Goal: Task Accomplishment & Management: Manage account settings

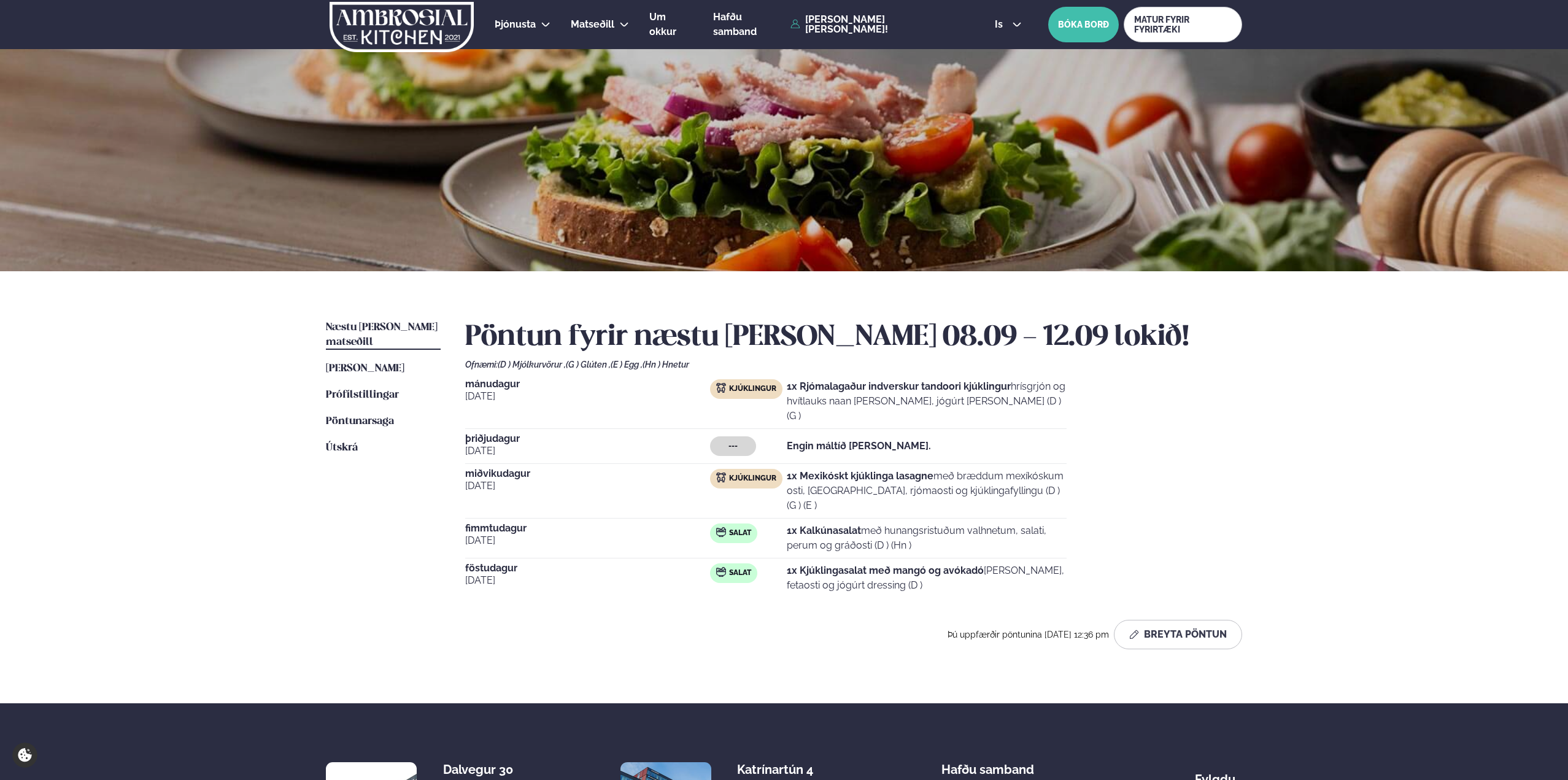
click at [1174, 529] on div "[DATE] Kjúklingur 1x Rjómalagaður indverskur tandoori kjúklingur hrísgrjón og h…" at bounding box center [854, 488] width 777 height 218
click at [1174, 620] on button "Breyta Pöntun" at bounding box center [1178, 635] width 128 height 29
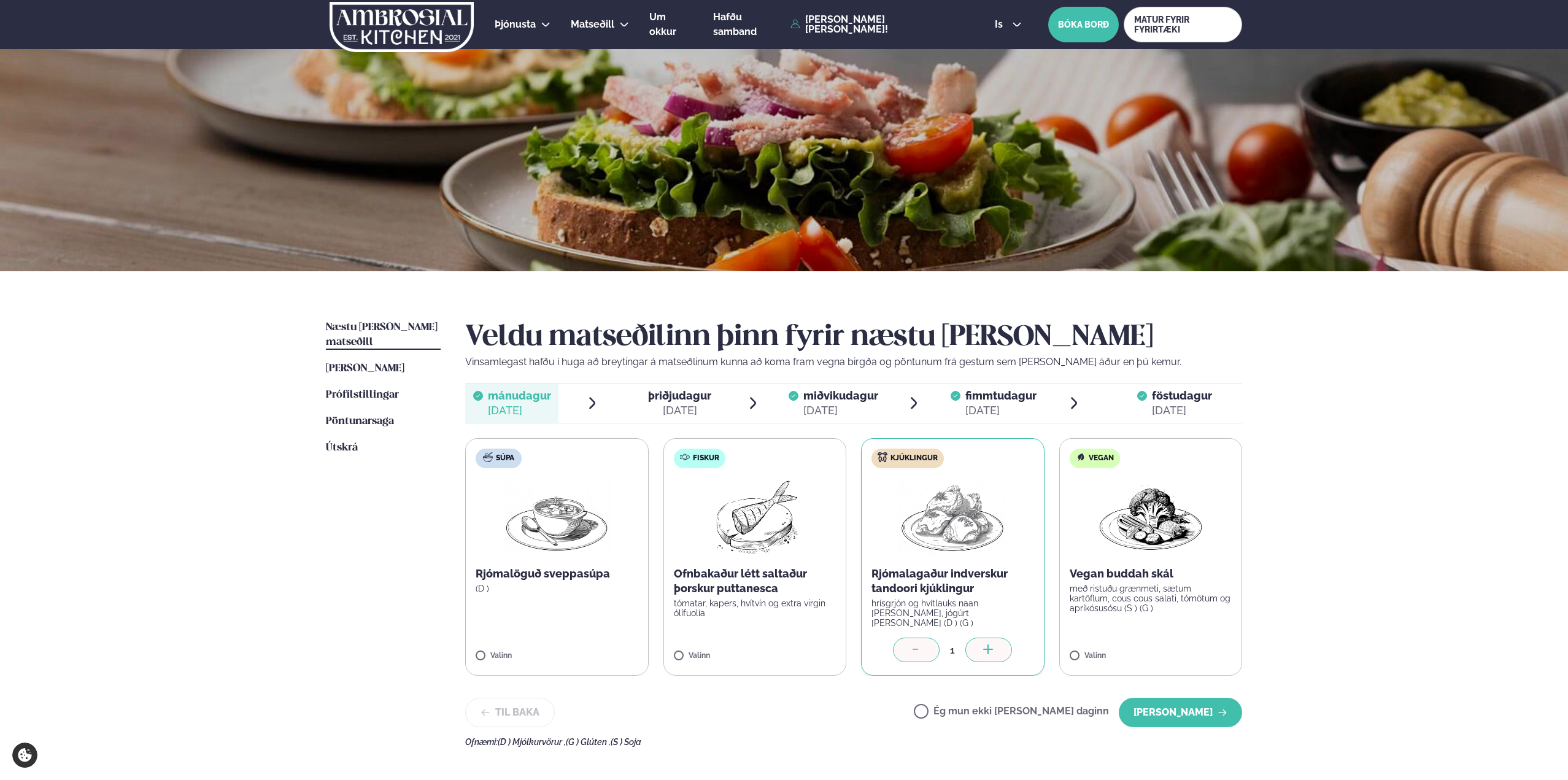
click at [1174, 466] on div "Þjónusta Hádegismatur fyrir fyrirtæki Fyrirtækja veitingar Einkapartý Matseðill…" at bounding box center [784, 522] width 1568 height 1044
click at [694, 410] on div "[DATE]" at bounding box center [679, 410] width 63 height 15
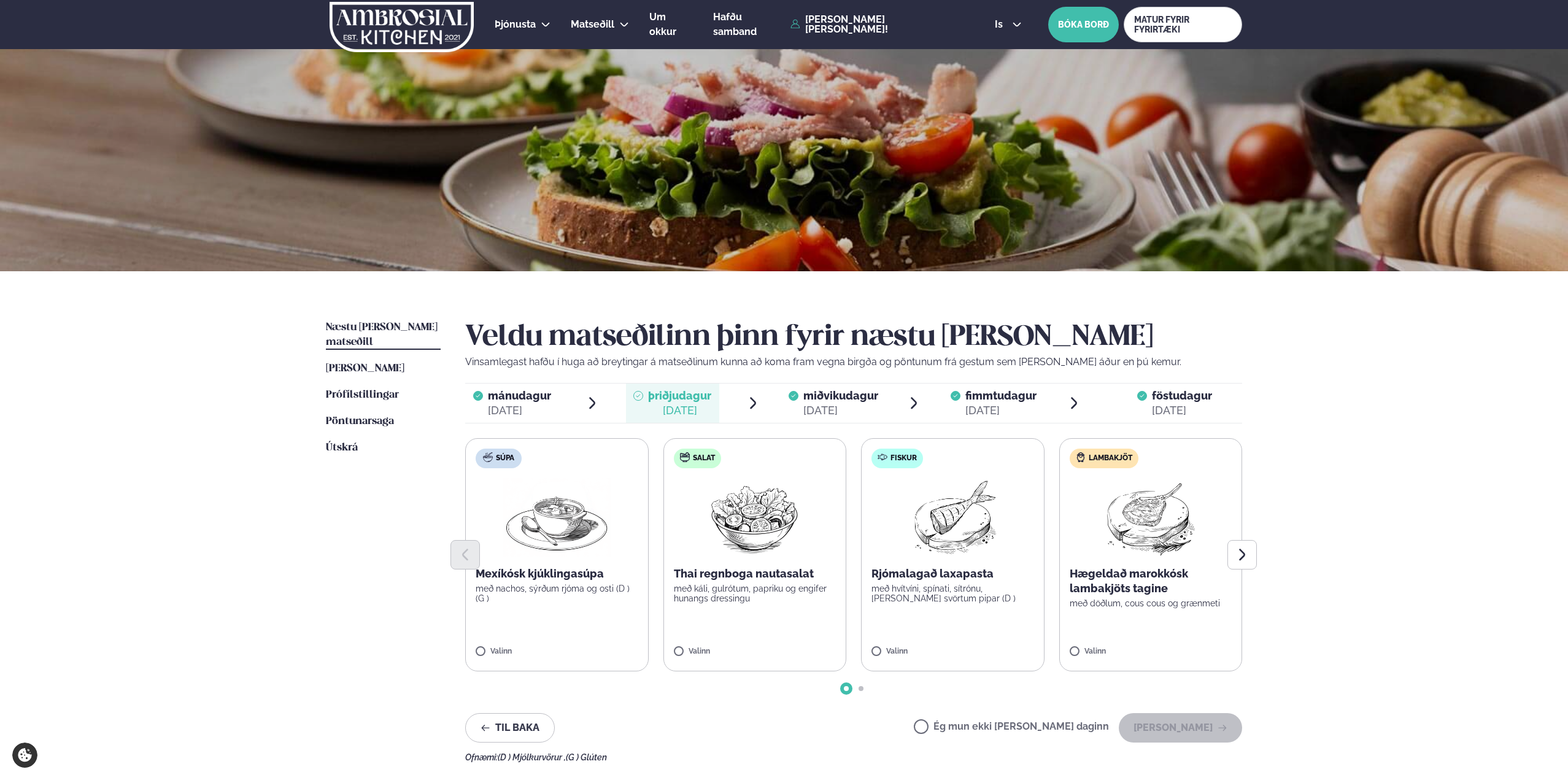
click at [965, 632] on label "Ég mun ekki [PERSON_NAME] daginn" at bounding box center [1012, 728] width 195 height 13
click at [869, 400] on span "miðvikudagur" at bounding box center [840, 395] width 75 height 13
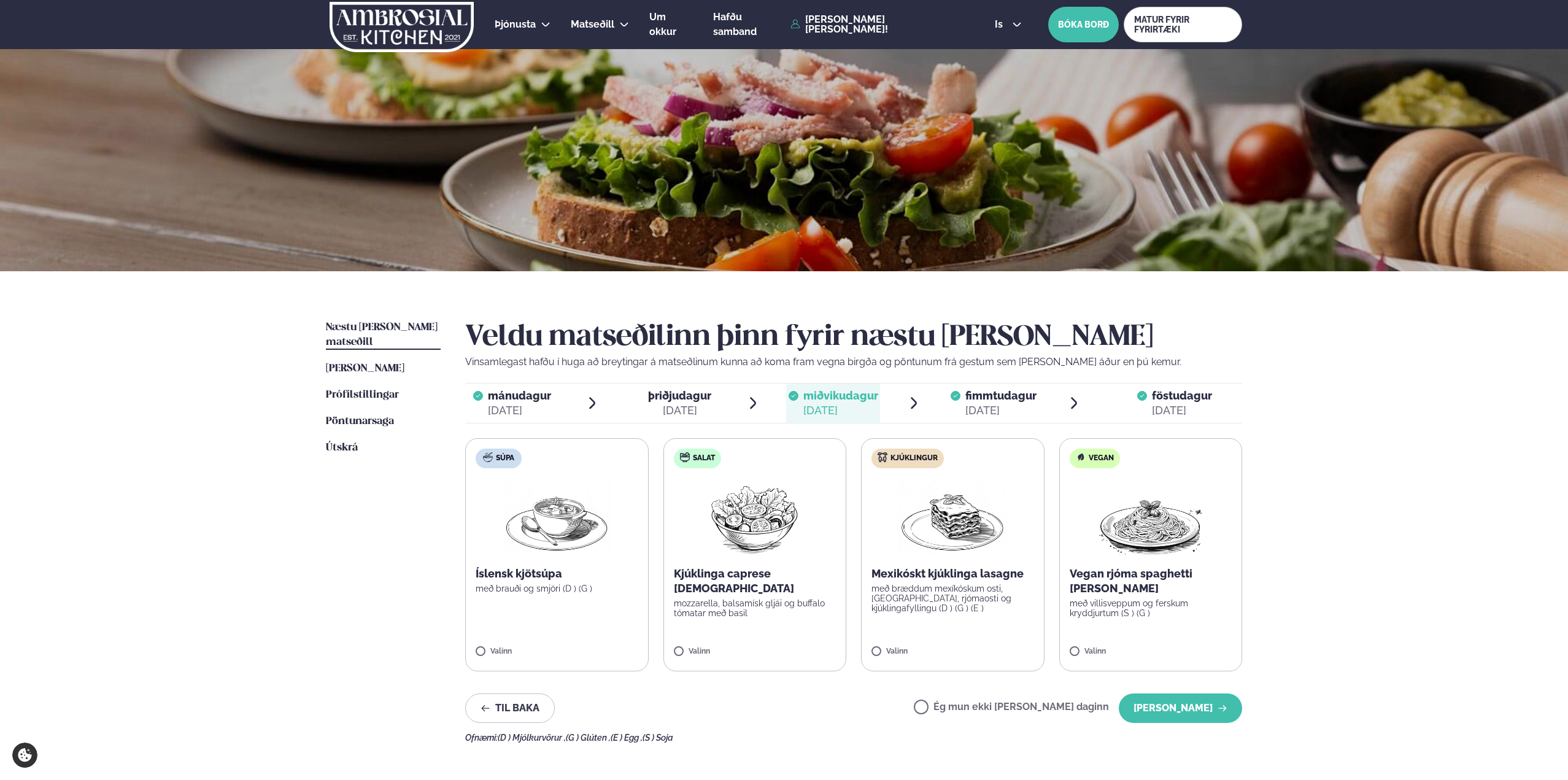
click at [1174, 622] on div "Þjónusta Hádegismatur fyrir fyrirtæki Fyrirtækja veitingar Einkapartý Matseðill…" at bounding box center [784, 520] width 1568 height 1040
click at [1174, 607] on div "Þjónusta Hádegismatur fyrir fyrirtæki Fyrirtækja veitingar Einkapartý Matseðill…" at bounding box center [784, 520] width 1568 height 1040
click at [1174, 632] on button "[PERSON_NAME]" at bounding box center [1180, 708] width 123 height 29
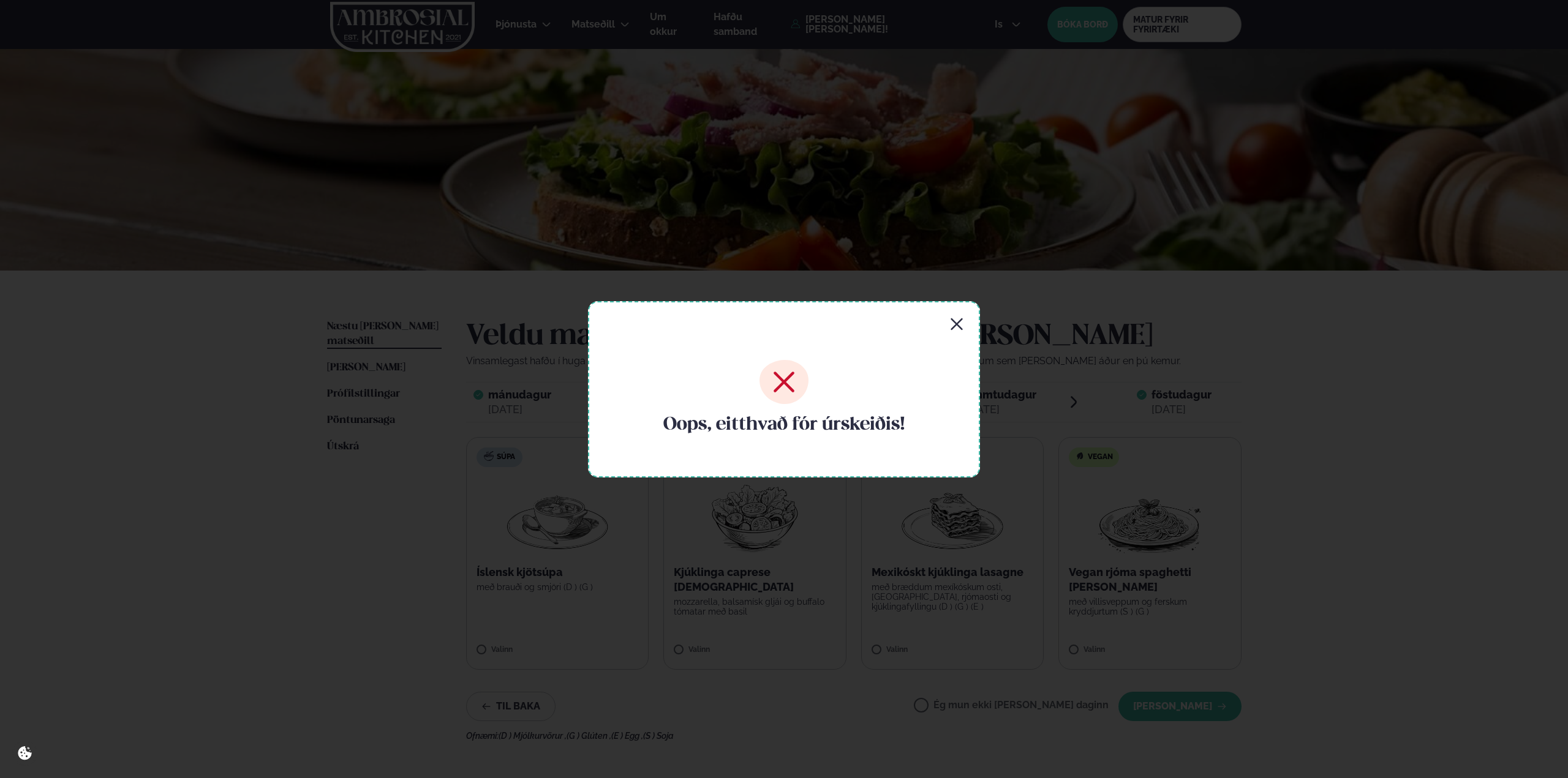
click at [957, 328] on icon "button" at bounding box center [957, 324] width 15 height 15
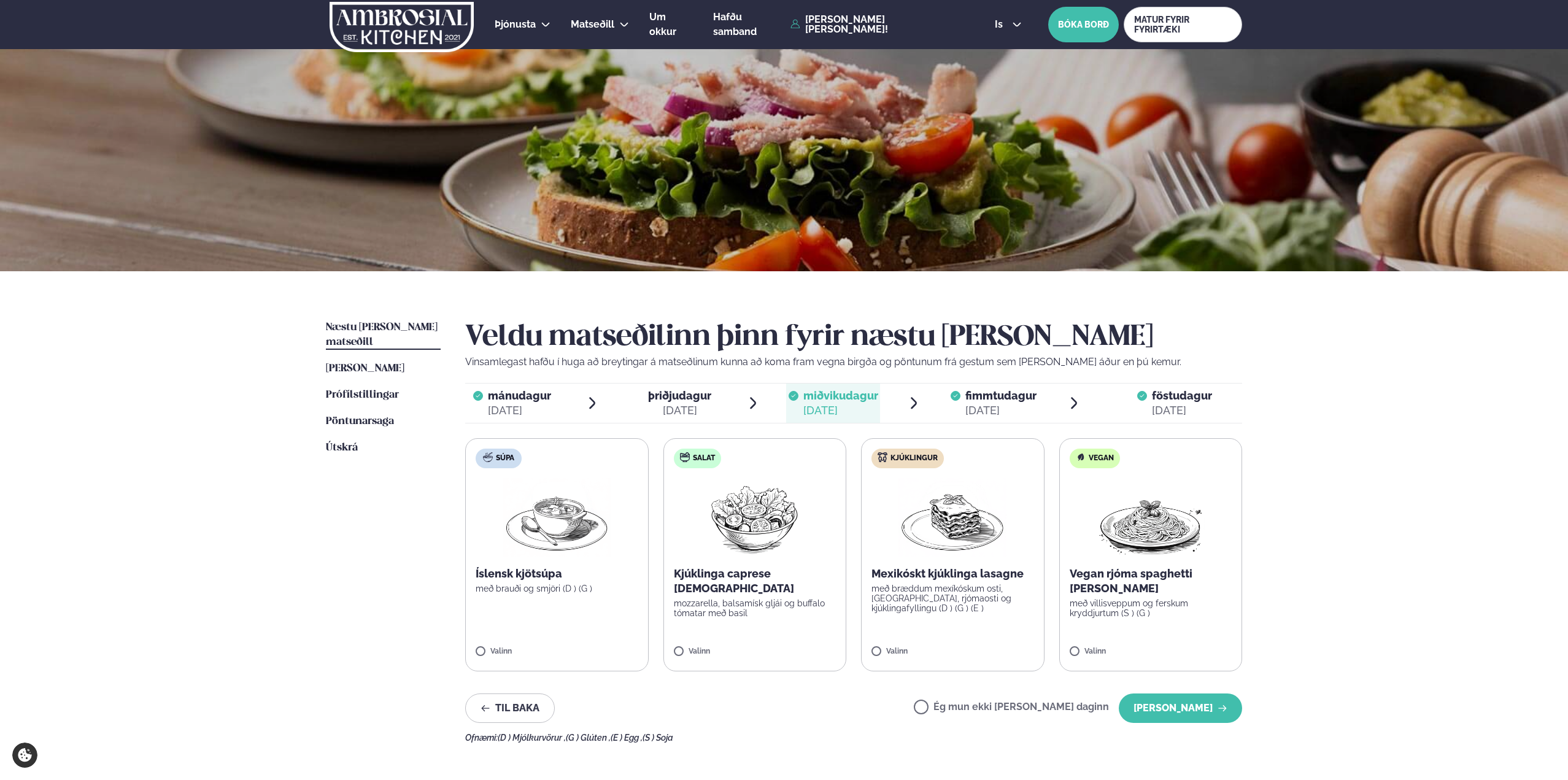
drag, startPoint x: 992, startPoint y: 408, endPoint x: 1215, endPoint y: 383, distance: 224.4
click at [994, 408] on div "[DATE]" at bounding box center [1000, 410] width 71 height 15
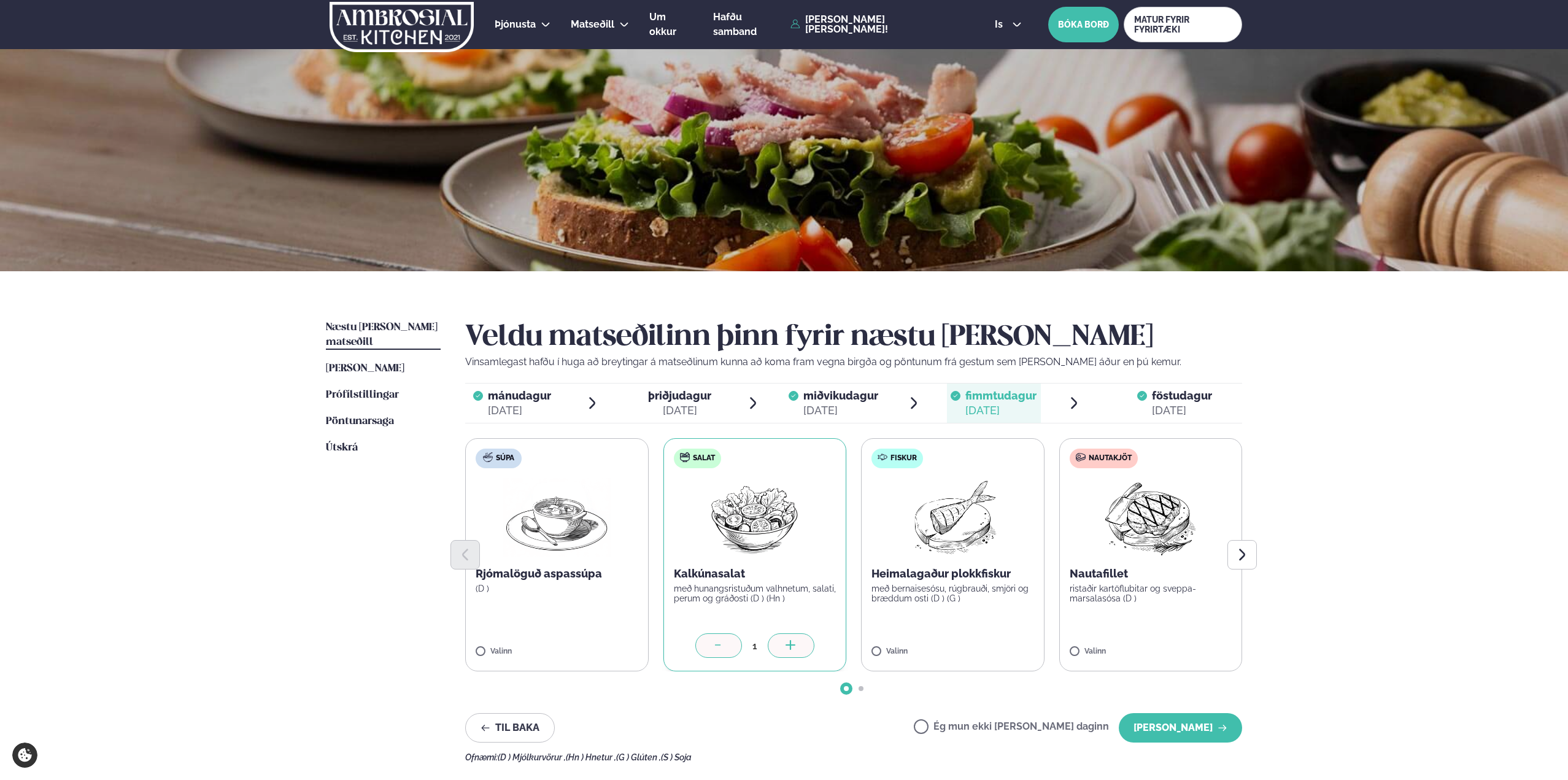
click at [1174, 398] on span "föstudagur" at bounding box center [1182, 395] width 60 height 13
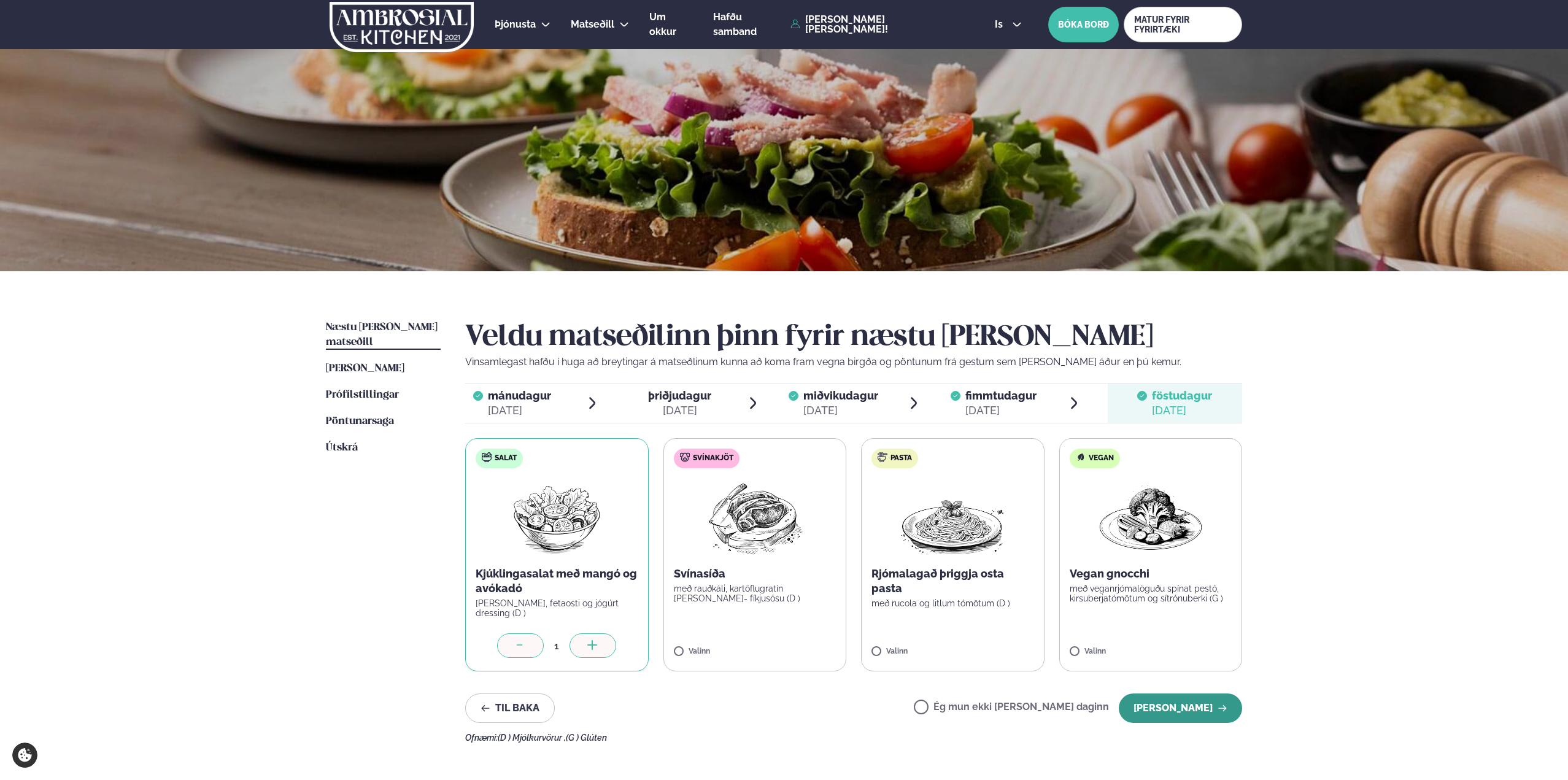
click at [1174, 632] on button "[PERSON_NAME]" at bounding box center [1180, 708] width 123 height 29
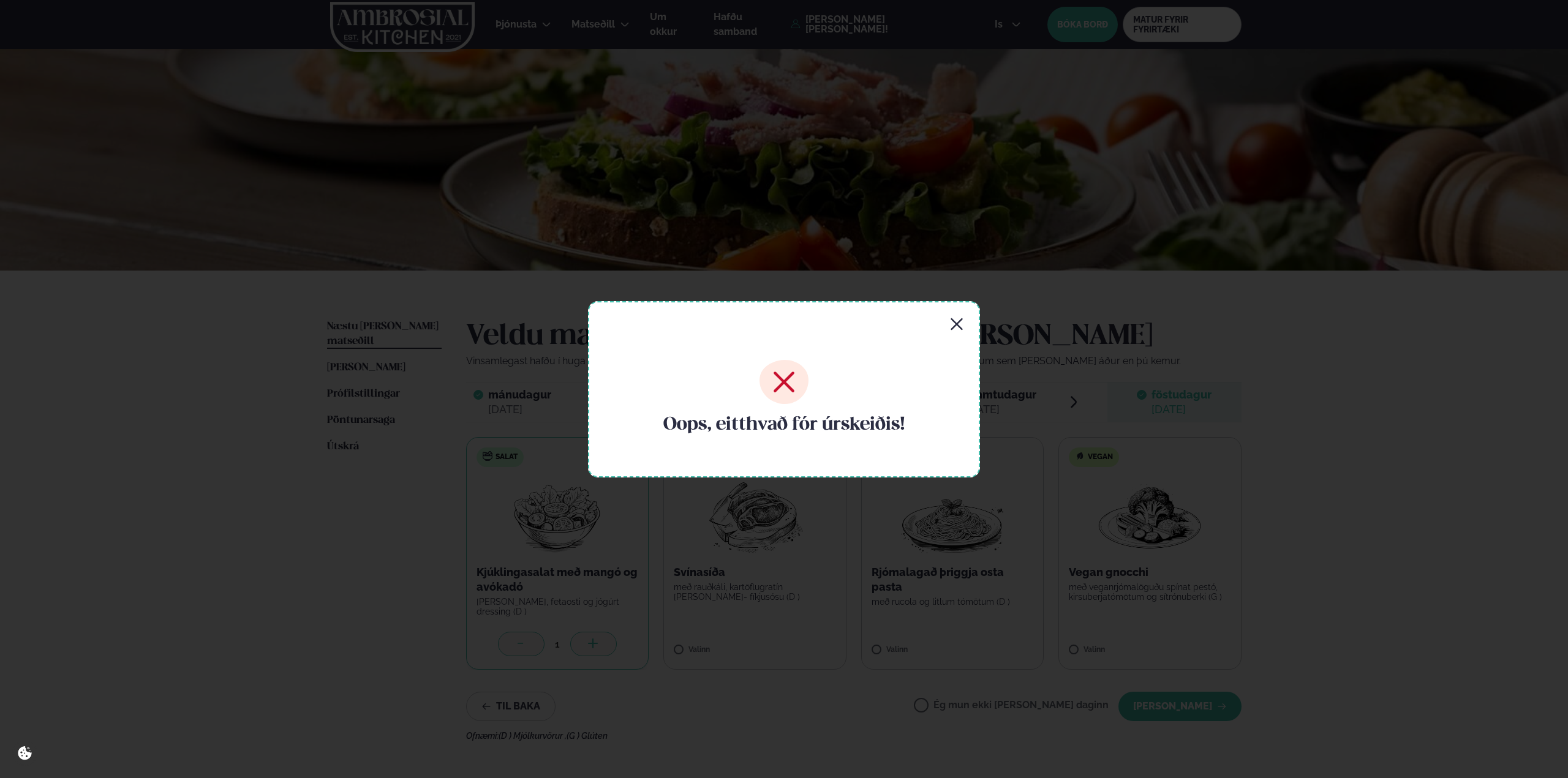
click at [964, 321] on div "Oops, eitthvað fór úrskeiðis!" at bounding box center [784, 389] width 392 height 176
click at [955, 326] on icon "button" at bounding box center [957, 324] width 12 height 12
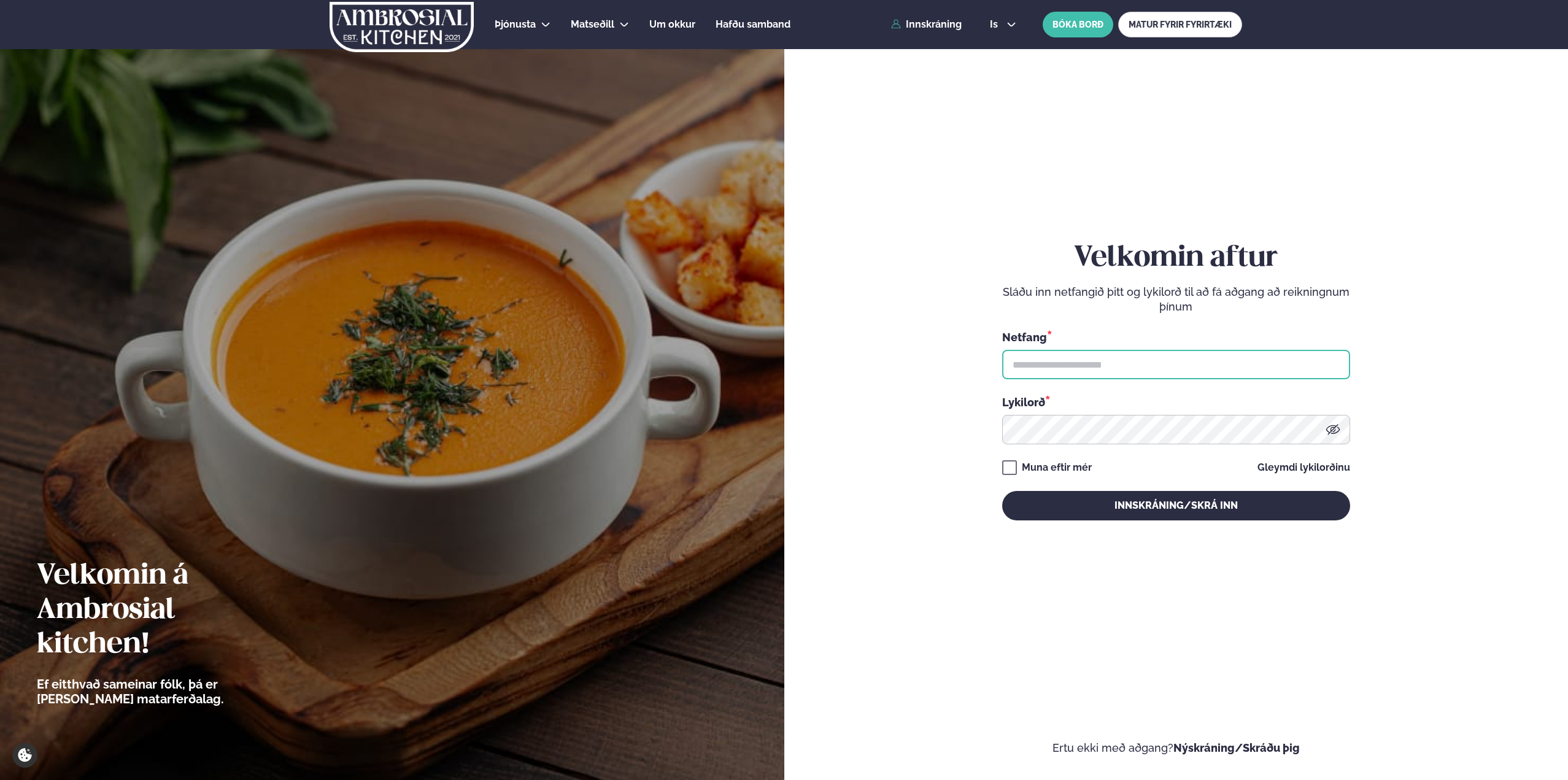
click at [1063, 360] on input "text" at bounding box center [1176, 364] width 348 height 29
type input "**********"
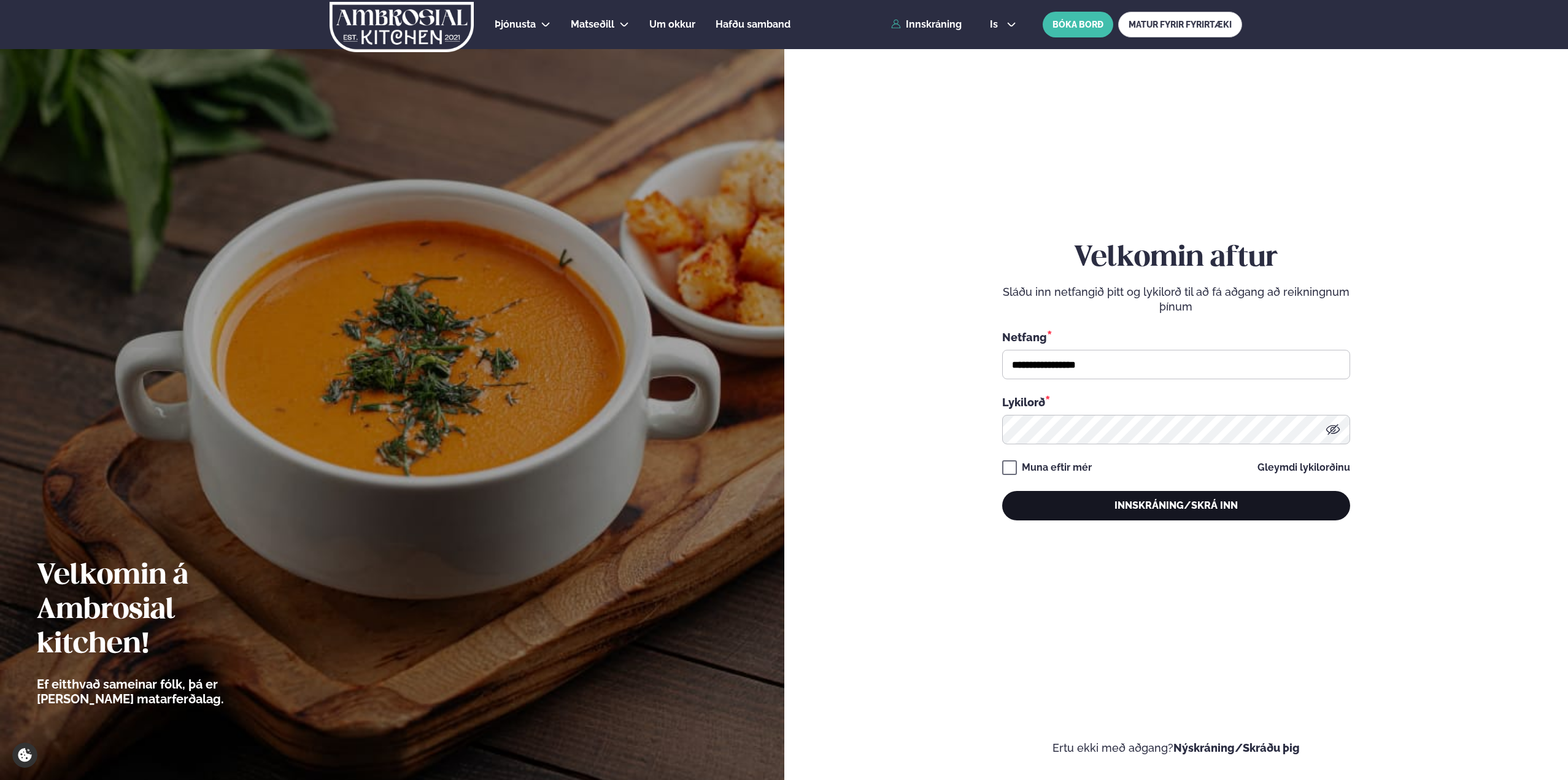
click at [1142, 513] on button "Innskráning/Skrá inn" at bounding box center [1176, 506] width 348 height 29
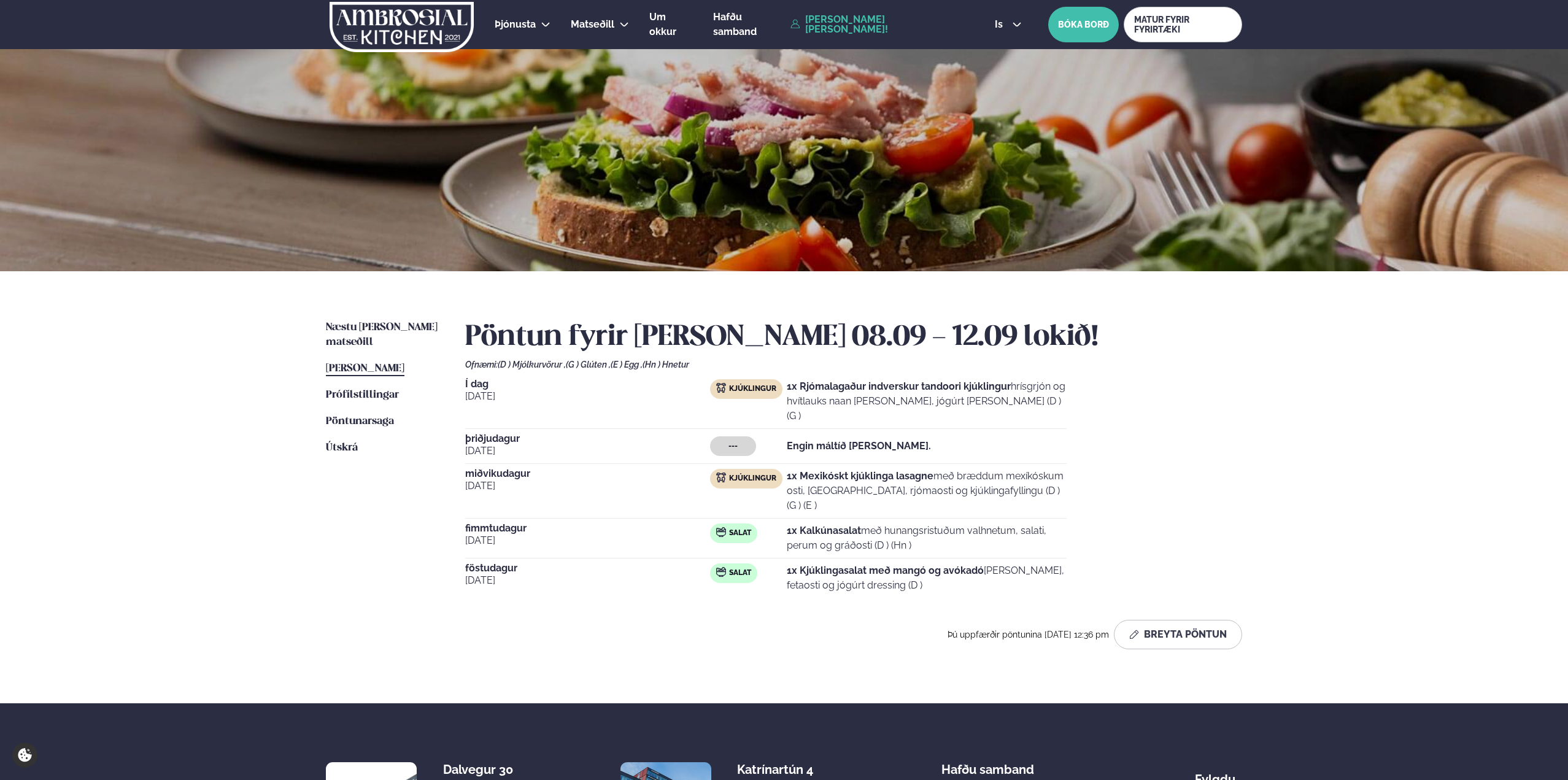
click at [1208, 439] on div "Í dag sep. 8 Kjúklingur 1x Rjómalagaður indverskur tandoori kjúklingur hrísgrjó…" at bounding box center [854, 488] width 777 height 218
click at [757, 474] on span "Kjúklingur" at bounding box center [752, 479] width 47 height 10
click at [1161, 620] on button "Breyta Pöntun" at bounding box center [1178, 635] width 128 height 29
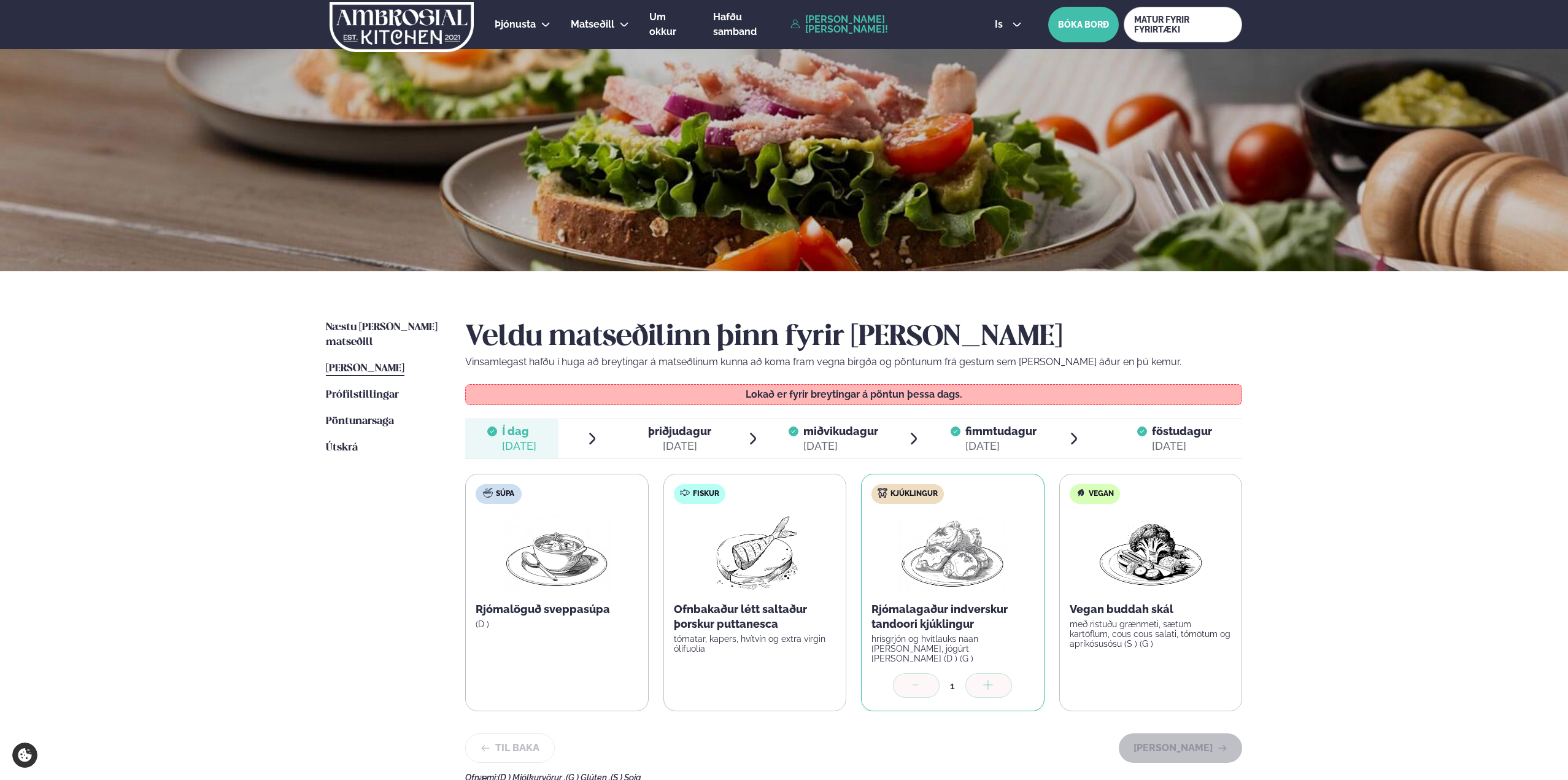
click at [701, 442] on div "[DATE]" at bounding box center [679, 446] width 63 height 15
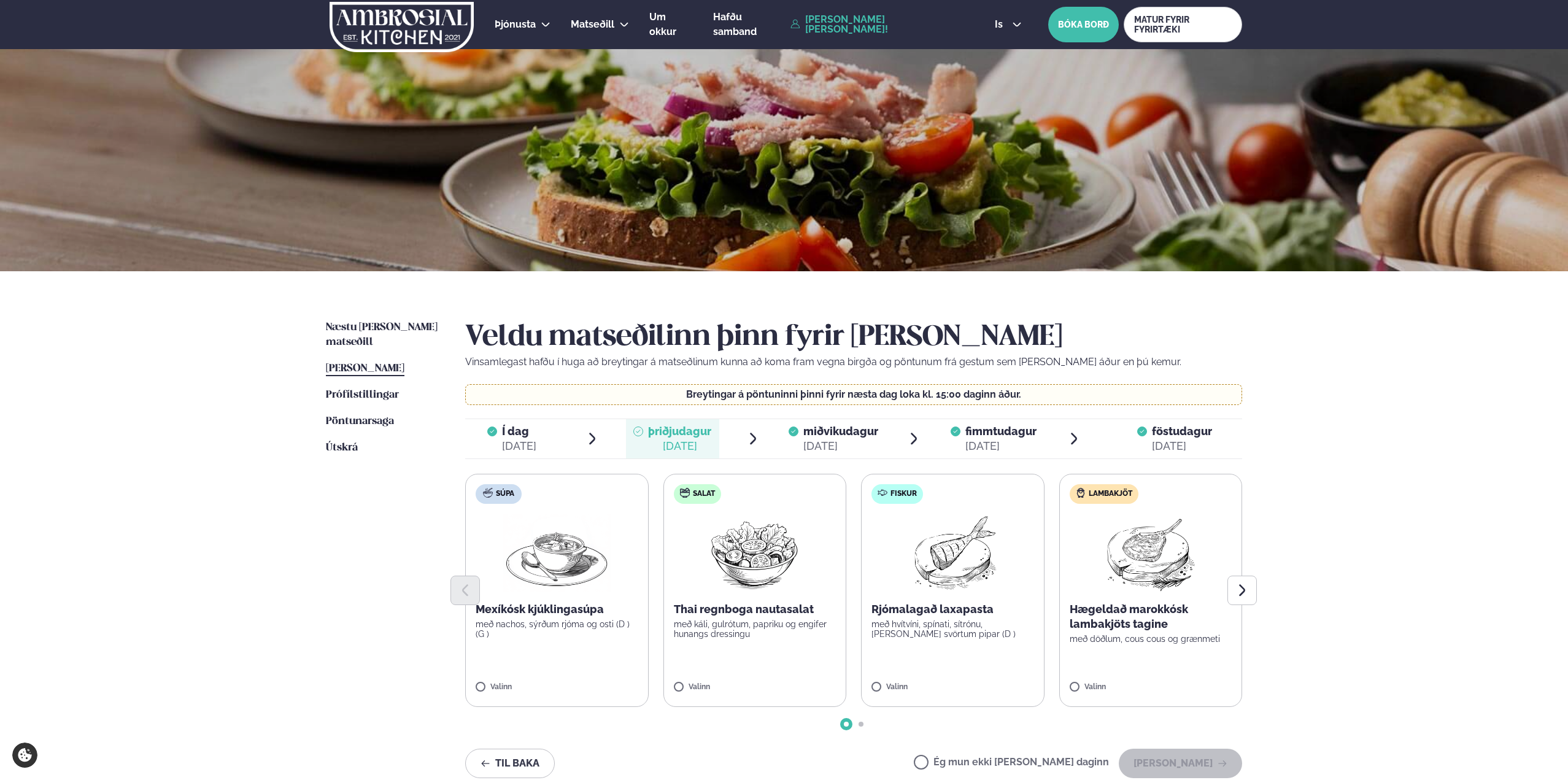
click at [1008, 759] on label "Ég mun ekki [PERSON_NAME] daginn" at bounding box center [1012, 763] width 195 height 13
drag, startPoint x: 826, startPoint y: 431, endPoint x: 1239, endPoint y: 674, distance: 479.2
click at [826, 431] on span "miðvikudagur" at bounding box center [840, 431] width 75 height 13
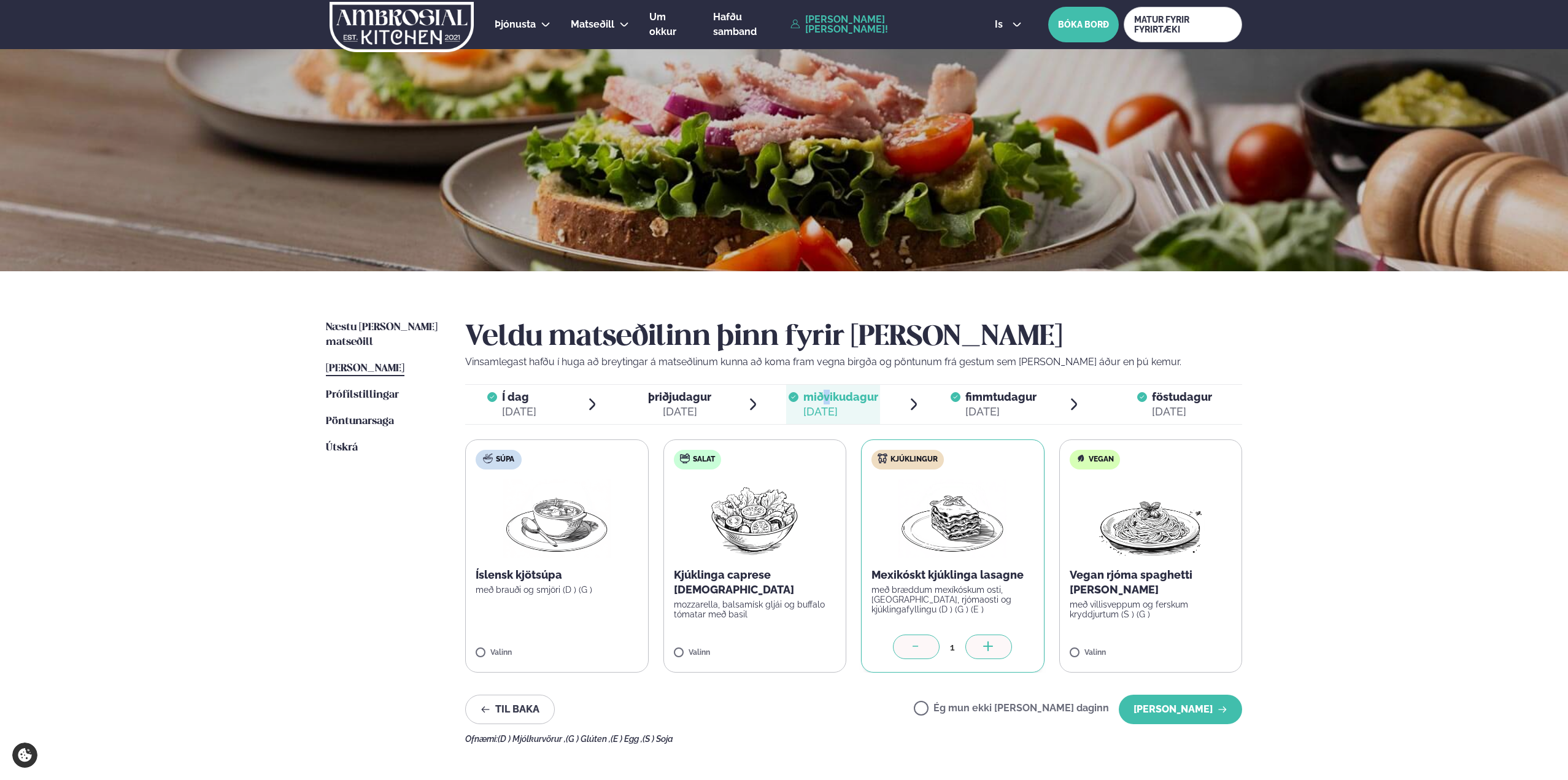
click at [1036, 706] on label "Ég mun ekki [PERSON_NAME] daginn" at bounding box center [1012, 709] width 195 height 13
drag, startPoint x: 1175, startPoint y: 707, endPoint x: 1373, endPoint y: 693, distance: 198.5
click at [1177, 706] on button "[PERSON_NAME]" at bounding box center [1180, 710] width 123 height 29
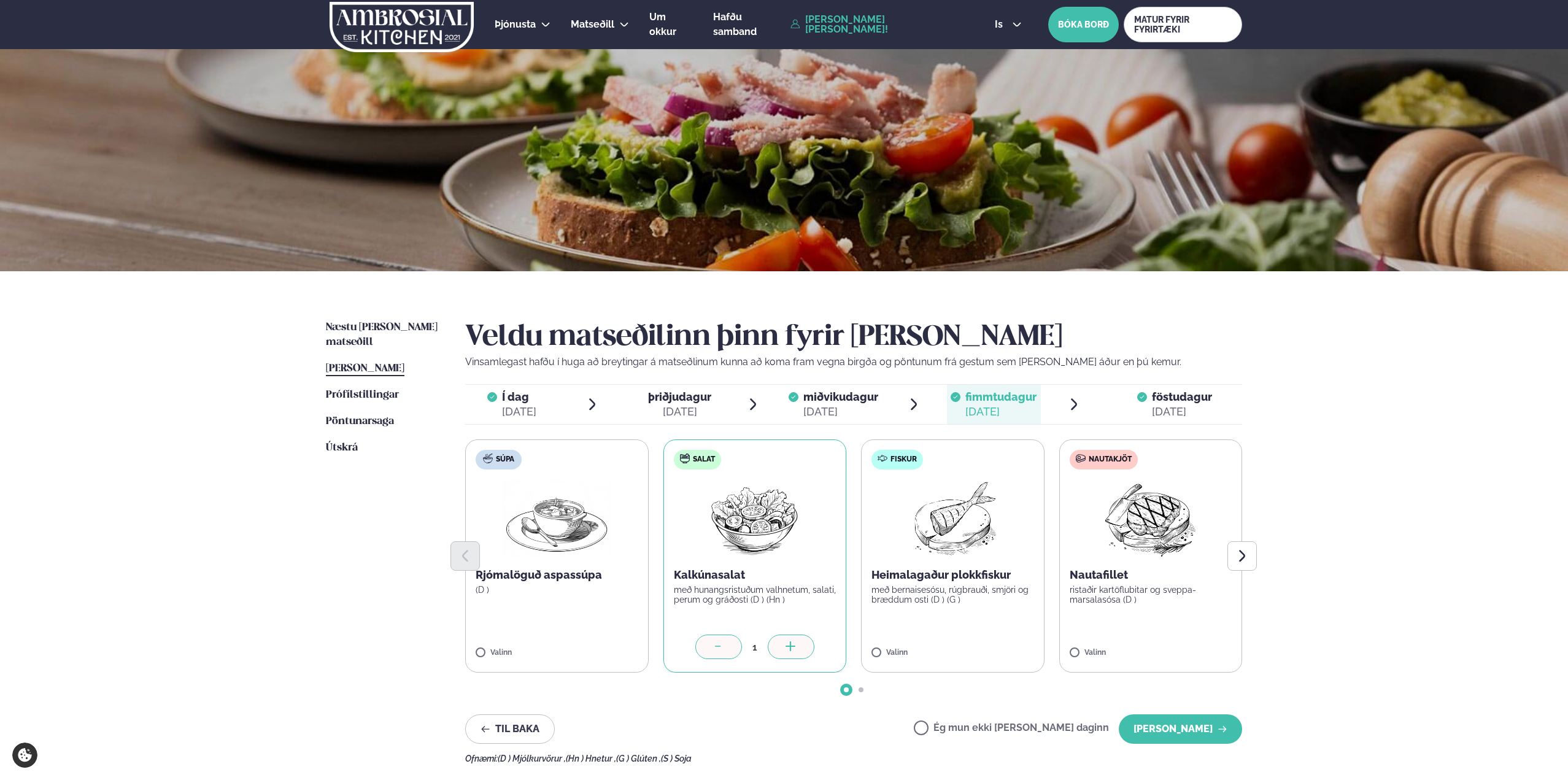
drag, startPoint x: 1320, startPoint y: 483, endPoint x: 1290, endPoint y: 629, distance: 149.1
click at [1321, 483] on div "Þjónusta Hádegismatur fyrir fyrirtæki Fyrirtækja veitingar Einkapartý Matseðill…" at bounding box center [784, 530] width 1568 height 1061
click at [1186, 728] on button "[PERSON_NAME]" at bounding box center [1180, 729] width 123 height 29
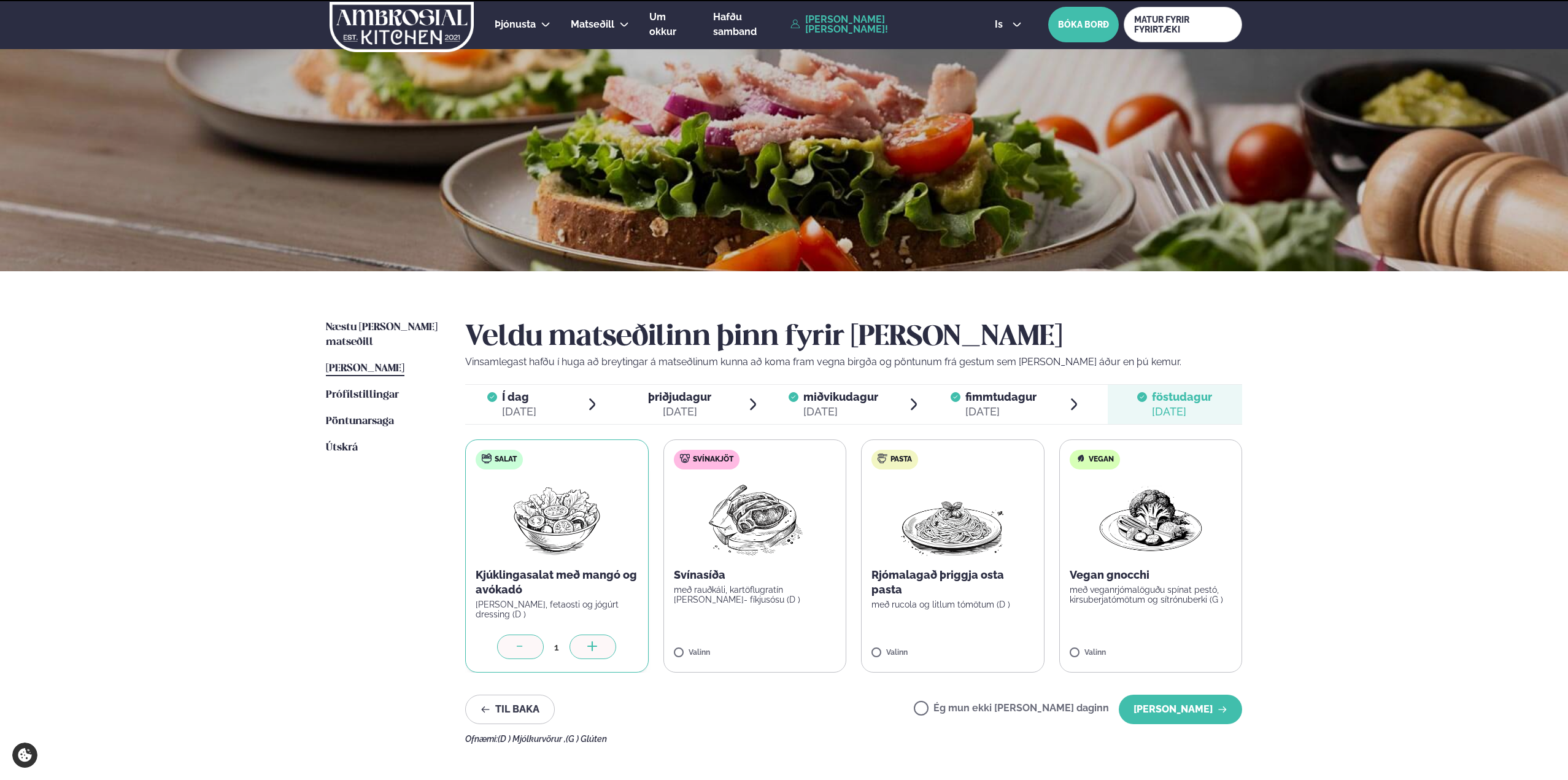
drag, startPoint x: 1188, startPoint y: 728, endPoint x: 1200, endPoint y: 712, distance: 20.0
click at [1189, 728] on div "Veldu matseðilinn þinn fyrir þessa viku Vinsamlegast hafðu í huga að breytingar…" at bounding box center [854, 532] width 777 height 424
click at [1203, 708] on button "[PERSON_NAME]" at bounding box center [1180, 710] width 123 height 29
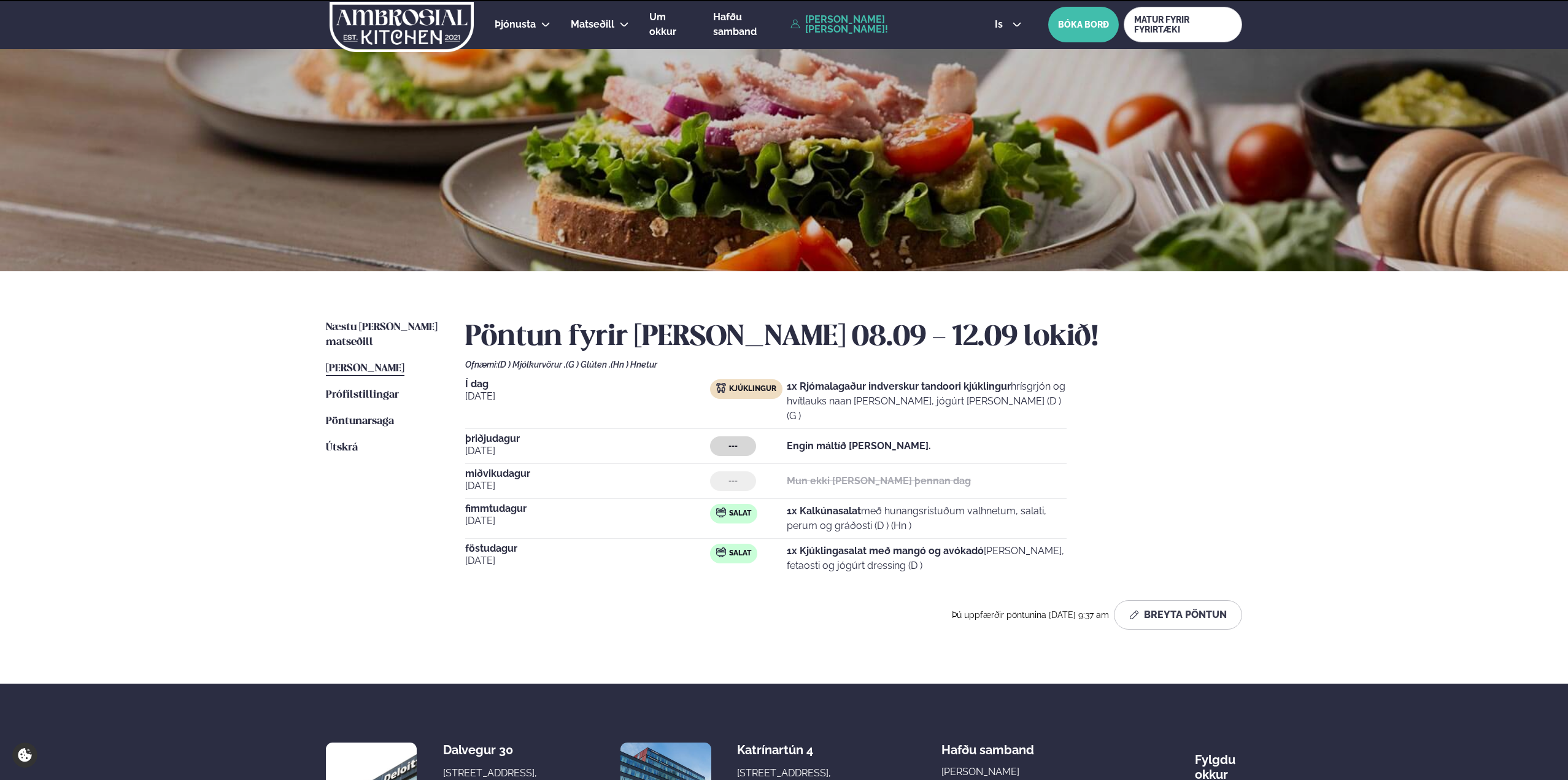
click at [1393, 521] on div "Þjónusta Hádegismatur fyrir fyrirtæki Fyrirtækja veitingar Einkapartý Matseðill…" at bounding box center [784, 469] width 1568 height 937
click at [1393, 520] on div "Þjónusta Hádegismatur fyrir fyrirtæki Fyrirtækja veitingar Einkapartý Matseðill…" at bounding box center [784, 469] width 1568 height 937
click at [1391, 520] on div "Þjónusta Hádegismatur fyrir fyrirtæki Fyrirtækja veitingar Einkapartý Matseðill…" at bounding box center [784, 469] width 1568 height 937
